Goal: Register for event/course

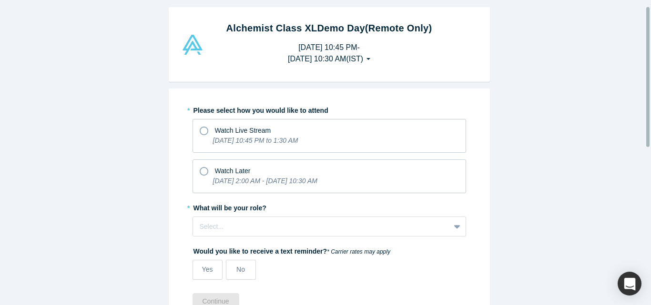
scroll to position [12, 0]
